Goal: Navigation & Orientation: Find specific page/section

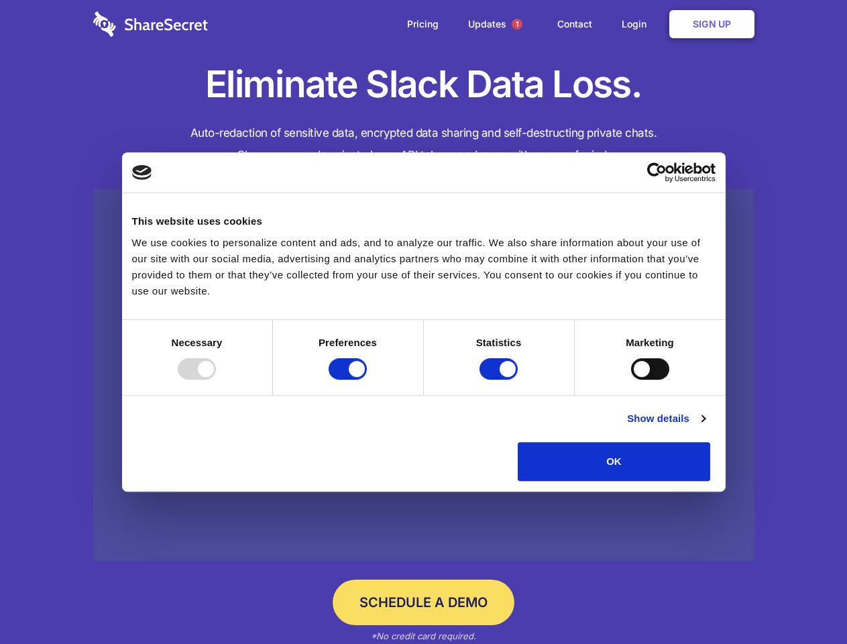
click at [216, 379] on div at bounding box center [197, 368] width 38 height 21
click at [367, 379] on input "Preferences" at bounding box center [347, 368] width 38 height 21
checkbox input "false"
click at [500, 379] on input "Statistics" at bounding box center [498, 368] width 38 height 21
checkbox input "false"
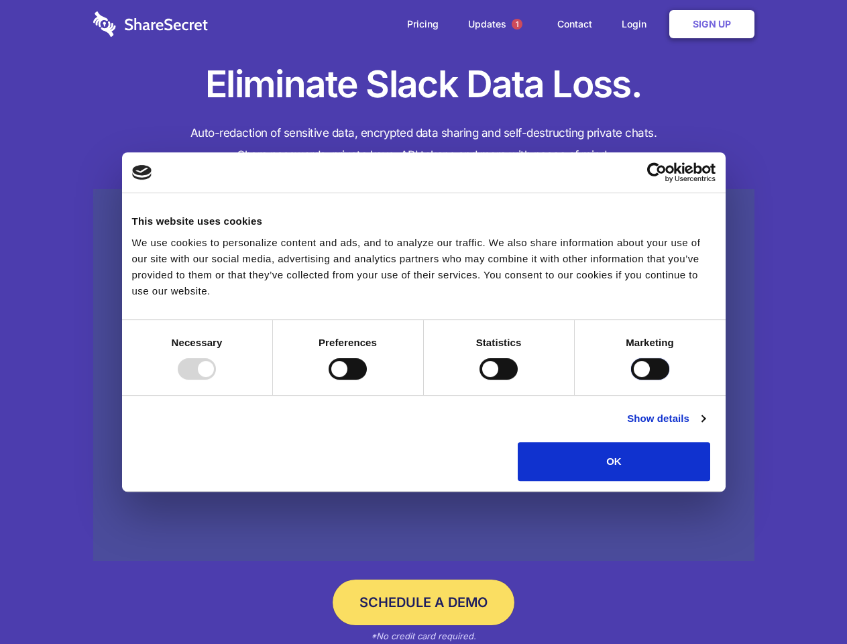
click at [631, 379] on input "Marketing" at bounding box center [650, 368] width 38 height 21
checkbox input "true"
click at [705, 426] on link "Show details" at bounding box center [666, 418] width 78 height 16
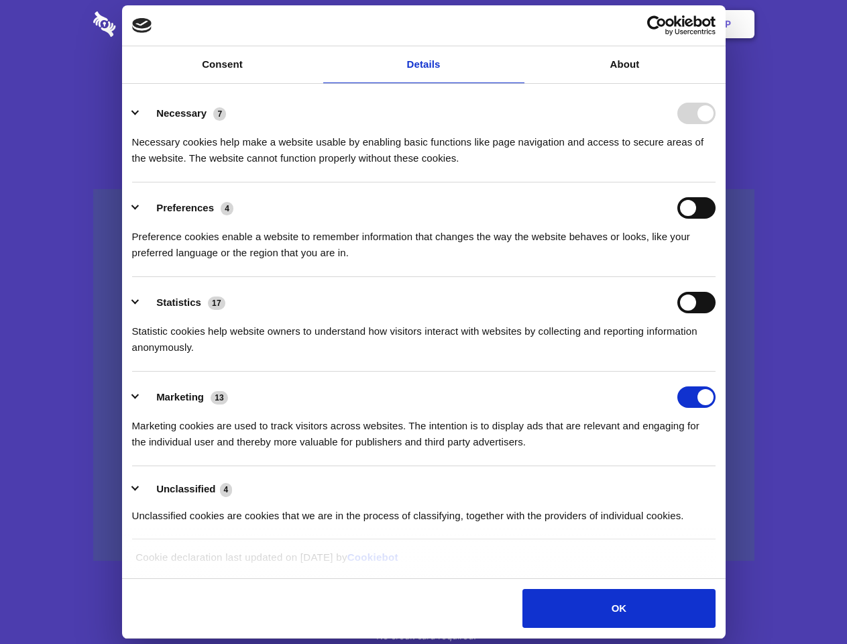
click at [715, 182] on li "Necessary 7 Necessary cookies help make a website usable by enabling basic func…" at bounding box center [423, 135] width 583 height 95
click at [516, 24] on span "1" at bounding box center [516, 24] width 11 height 11
